Goal: Task Accomplishment & Management: Use online tool/utility

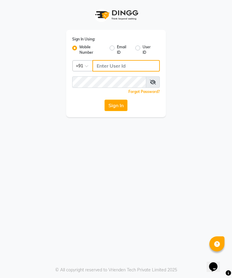
click at [128, 64] on input "Username" at bounding box center [126, 65] width 67 height 11
type input "9405365578"
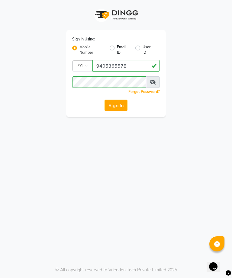
click at [117, 101] on button "Sign In" at bounding box center [116, 105] width 23 height 11
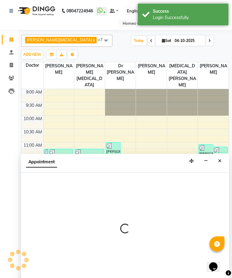
select select "70882"
select select "720"
select select "tentative"
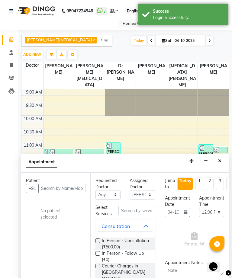
click at [216, 157] on button "Close" at bounding box center [220, 161] width 9 height 9
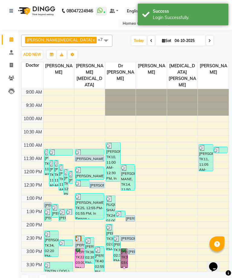
click at [123, 267] on div at bounding box center [124, 268] width 2 height 2
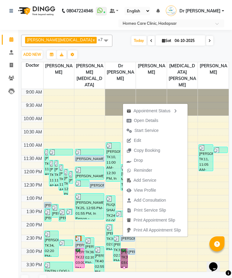
click at [152, 119] on span "Open Details" at bounding box center [146, 121] width 24 height 6
select select "6"
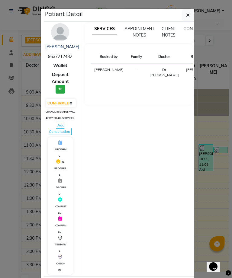
click at [60, 37] on img at bounding box center [60, 32] width 18 height 18
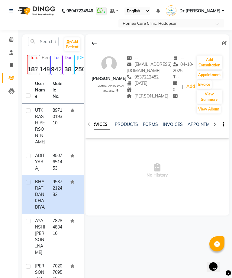
scroll to position [0, 56]
click at [153, 122] on link "FORMS" at bounding box center [150, 124] width 15 height 5
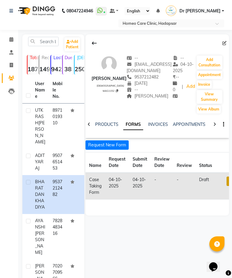
click at [228, 182] on link at bounding box center [231, 181] width 8 height 9
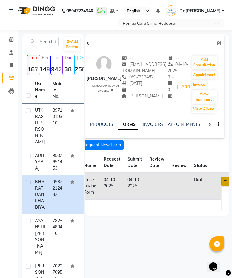
click at [227, 184] on link at bounding box center [226, 181] width 8 height 9
click at [226, 182] on link at bounding box center [226, 181] width 8 height 9
click at [215, 204] on link "Open in staff mode" at bounding box center [202, 204] width 57 height 10
